Goal: Task Accomplishment & Management: Use online tool/utility

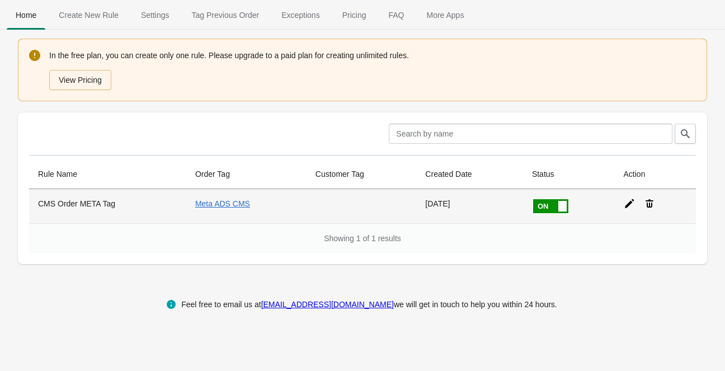
click at [626, 203] on icon at bounding box center [629, 203] width 9 height 9
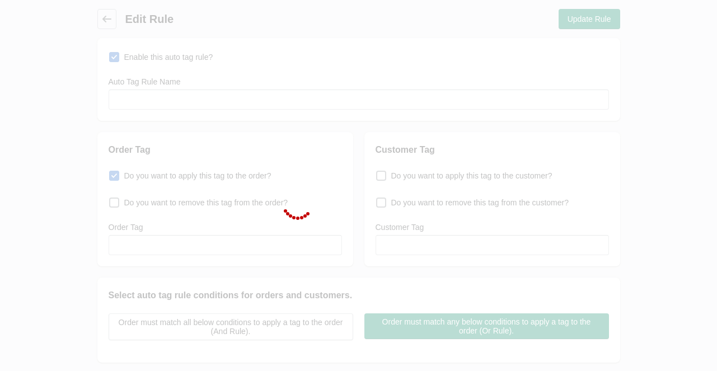
type input "CMS Order META Tag"
checkbox input "true"
type input "Meta ADS CMS"
select select "5"
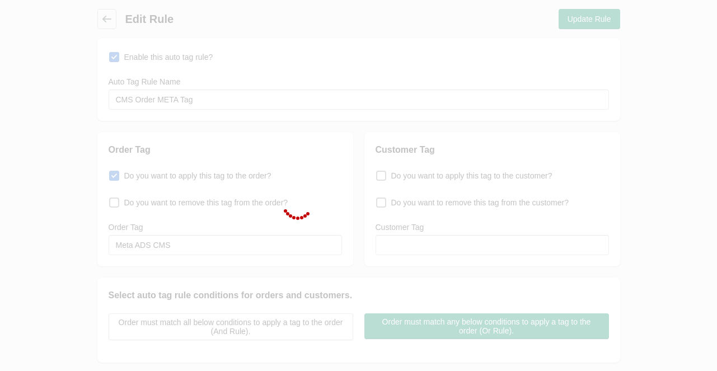
select select "5"
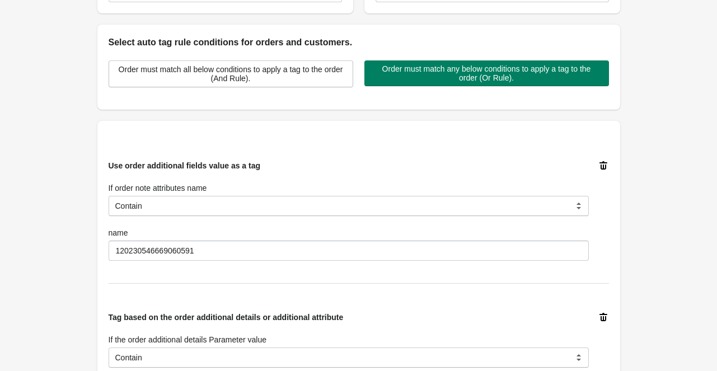
scroll to position [336, 0]
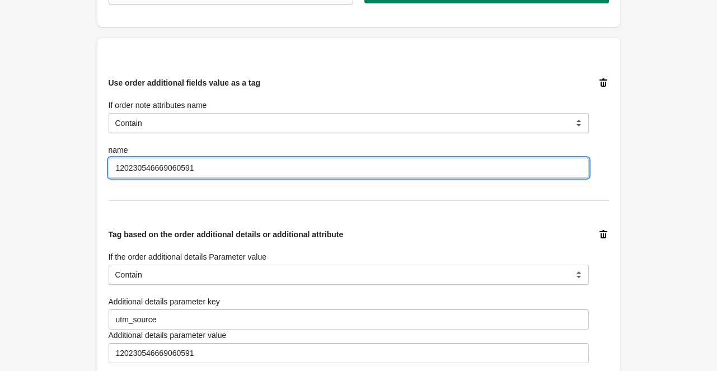
drag, startPoint x: 217, startPoint y: 166, endPoint x: 86, endPoint y: 185, distance: 132.3
click at [86, 185] on div "Back Edit Rule Update Rule Enable this auto tag rule? Auto Tag Rule Name CMS Or…" at bounding box center [358, 292] width 559 height 1256
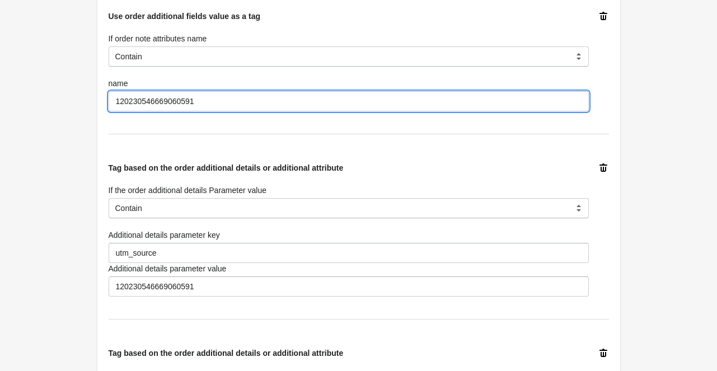
scroll to position [410, 0]
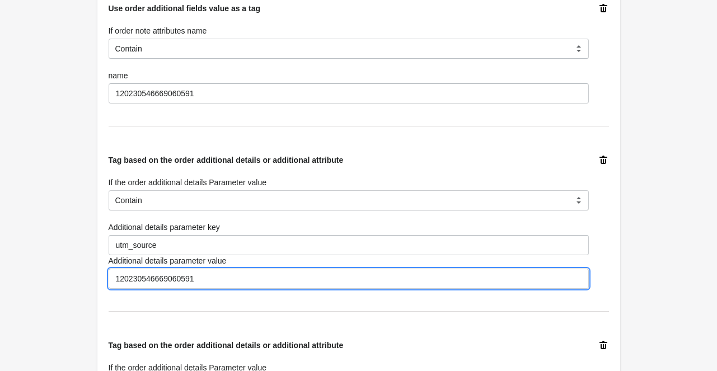
drag, startPoint x: 204, startPoint y: 280, endPoint x: 83, endPoint y: 293, distance: 122.2
click at [83, 293] on div "Back Edit Rule Update Rule Enable this auto tag rule? Auto Tag Rule Name CMS Or…" at bounding box center [358, 218] width 559 height 1256
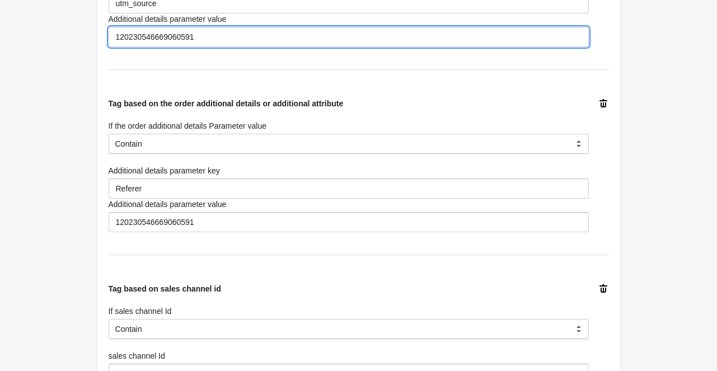
scroll to position [672, 0]
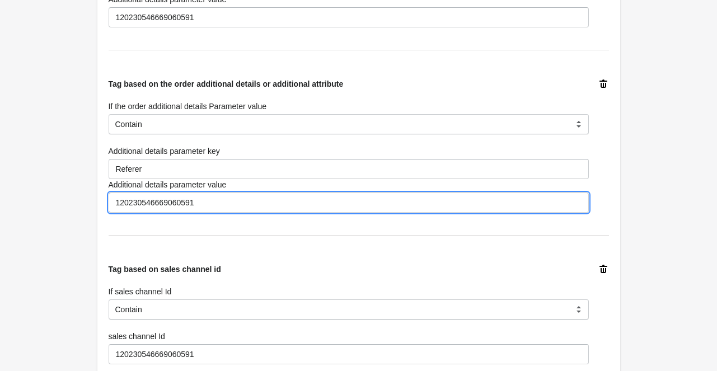
drag, startPoint x: 203, startPoint y: 202, endPoint x: 91, endPoint y: 216, distance: 112.8
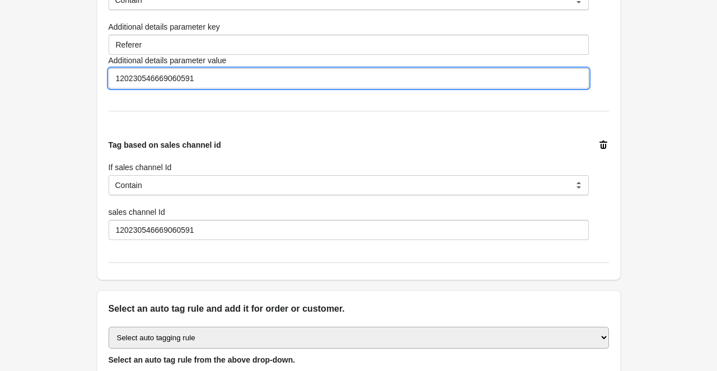
scroll to position [821, 0]
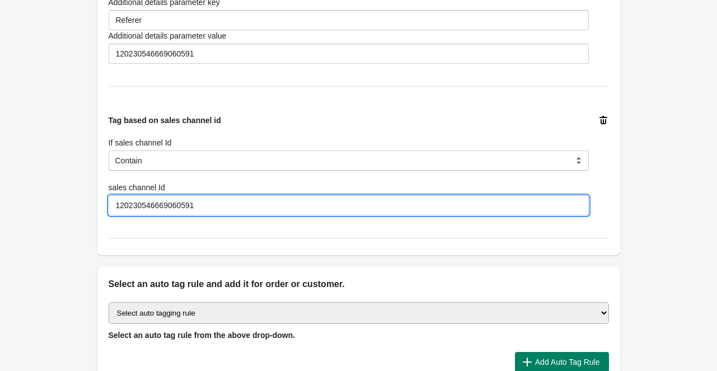
drag, startPoint x: 197, startPoint y: 202, endPoint x: 79, endPoint y: 207, distance: 118.2
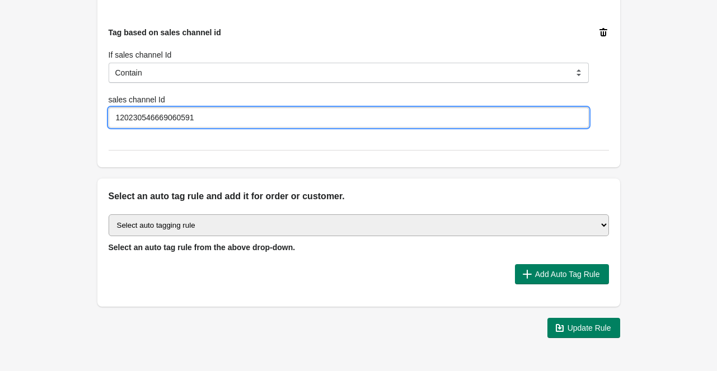
scroll to position [942, 0]
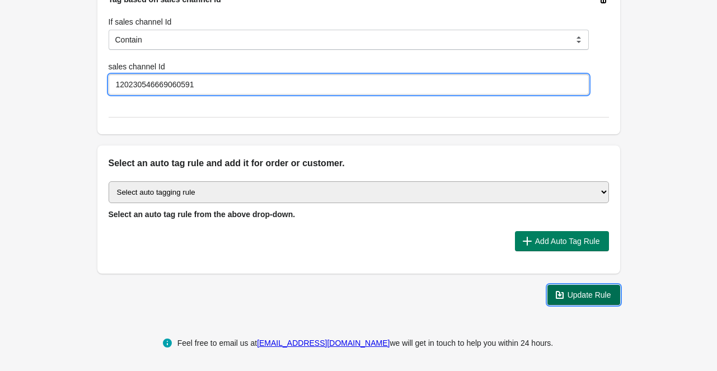
click at [596, 291] on span "Update Rule" at bounding box center [590, 295] width 44 height 9
